Goal: Navigation & Orientation: Go to known website

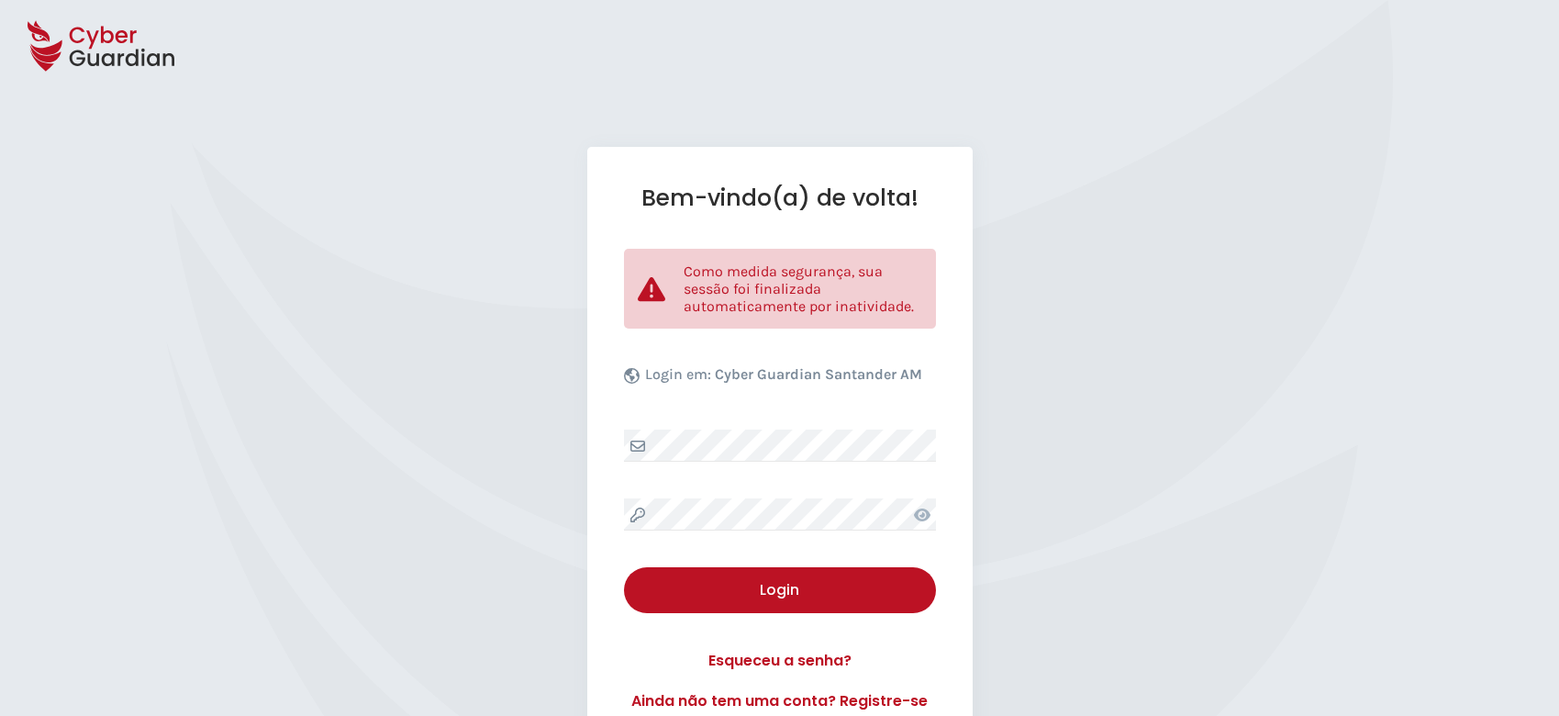
select select "Português (BR)"
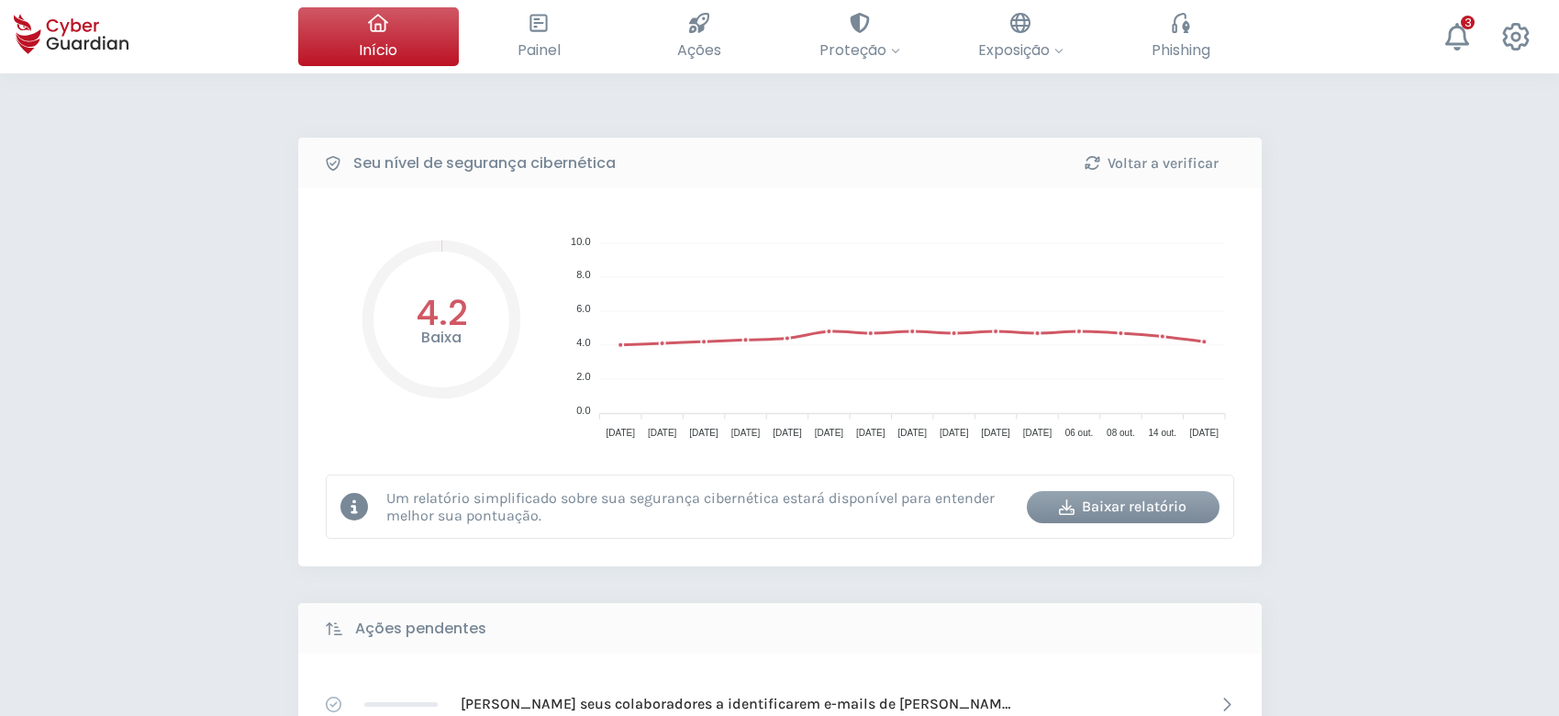
select select "Português (BR)"
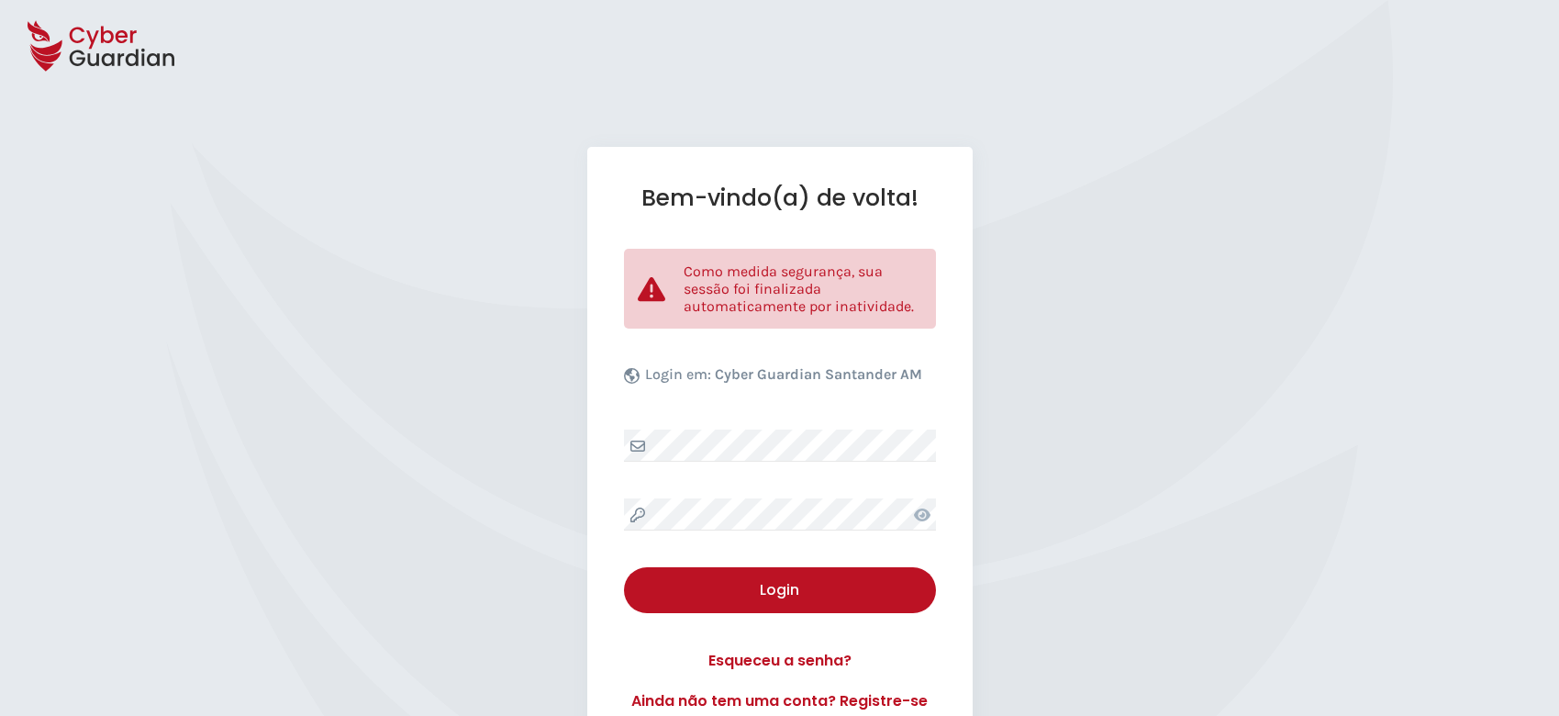
select select "Português (BR)"
